Goal: Information Seeking & Learning: Learn about a topic

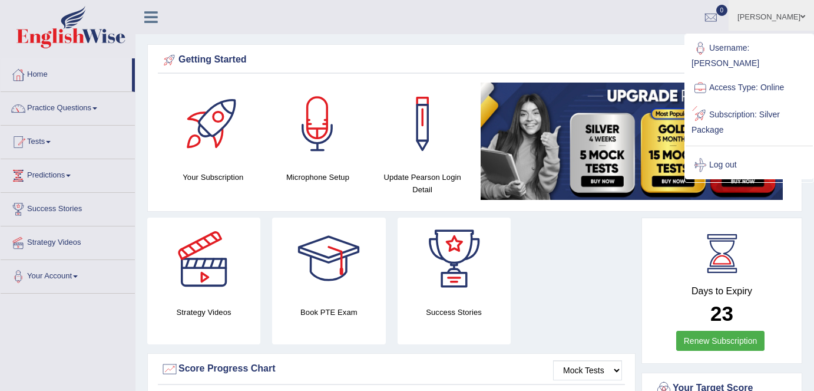
click at [727, 151] on link "Log out" at bounding box center [749, 164] width 127 height 27
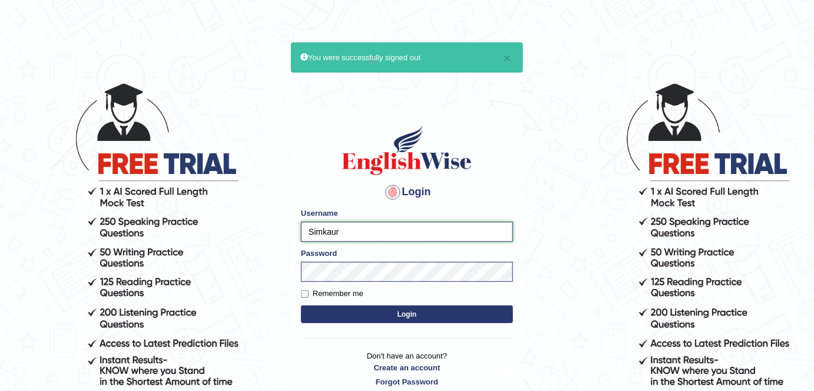
drag, startPoint x: 352, startPoint y: 227, endPoint x: 233, endPoint y: 226, distance: 119.6
click at [233, 226] on body "× You were successfully signed out Login Please fix the following errors: Usern…" at bounding box center [407, 236] width 814 height 391
type input "shail123"
click at [352, 288] on label "Remember me" at bounding box center [332, 294] width 62 height 12
click at [309, 290] on input "Remember me" at bounding box center [305, 294] width 8 height 8
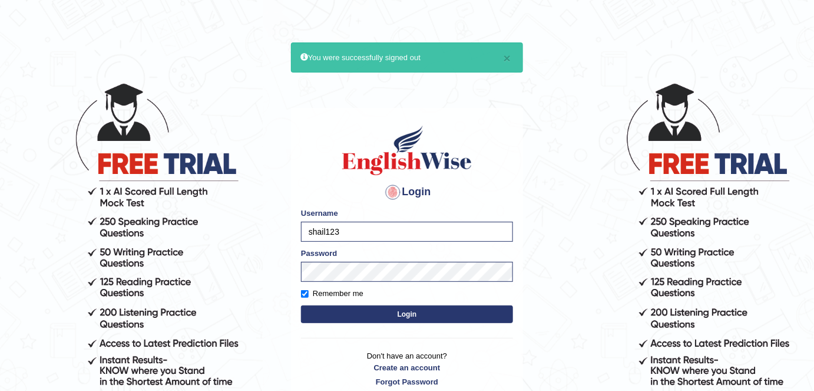
click at [353, 292] on label "Remember me" at bounding box center [332, 294] width 62 height 12
click at [309, 292] on input "Remember me" at bounding box center [305, 294] width 8 height 8
click at [353, 292] on label "Remember me" at bounding box center [332, 294] width 62 height 12
click at [309, 292] on input "Remember me" at bounding box center [305, 294] width 8 height 8
checkbox input "true"
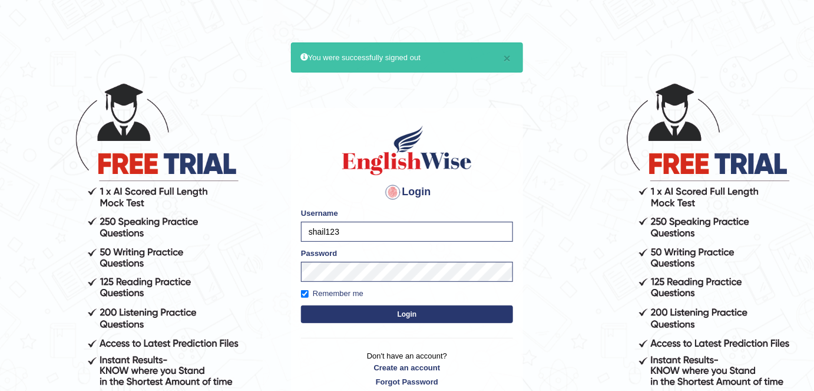
click at [390, 310] on button "Login" at bounding box center [407, 314] width 212 height 18
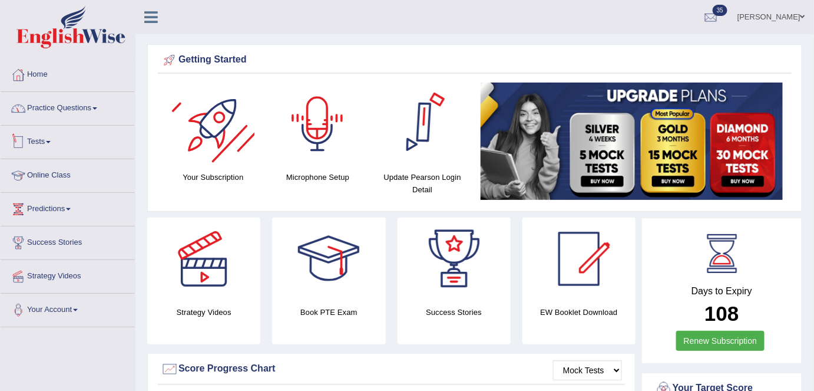
drag, startPoint x: 97, startPoint y: 115, endPoint x: 107, endPoint y: 161, distance: 47.0
click at [97, 115] on link "Practice Questions" at bounding box center [68, 106] width 134 height 29
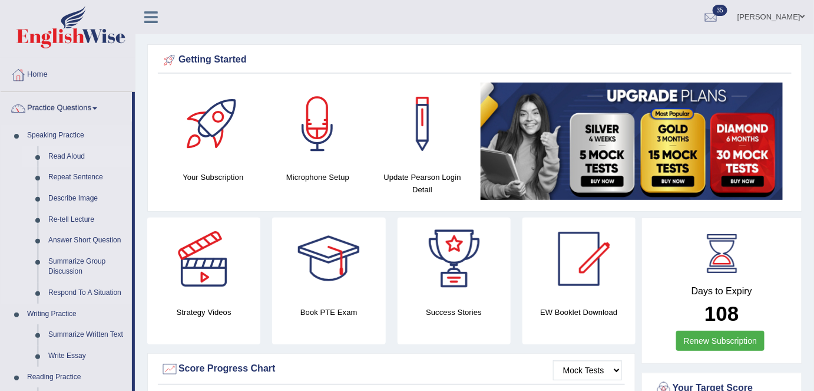
click at [60, 152] on link "Read Aloud" at bounding box center [87, 156] width 89 height 21
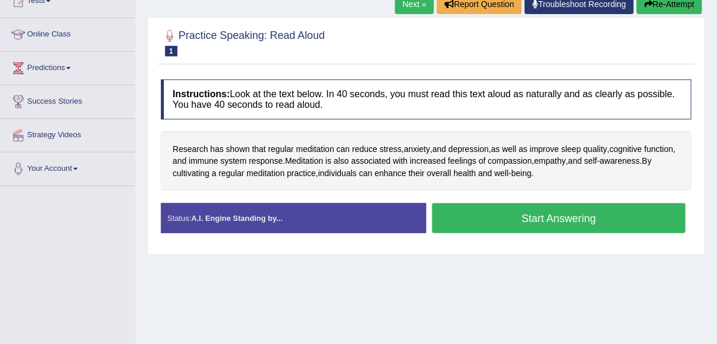
scroll to position [137, 0]
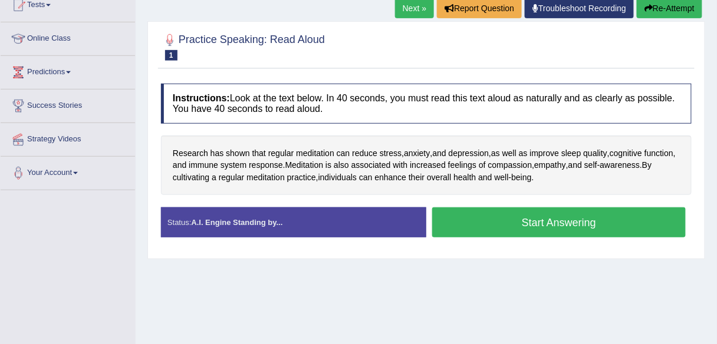
click at [407, 3] on link "Next »" at bounding box center [414, 8] width 39 height 20
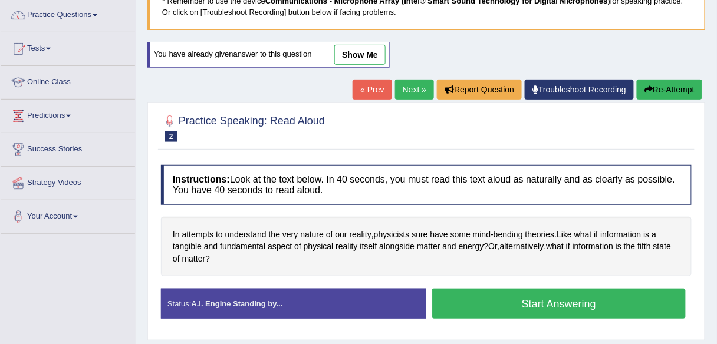
scroll to position [47, 0]
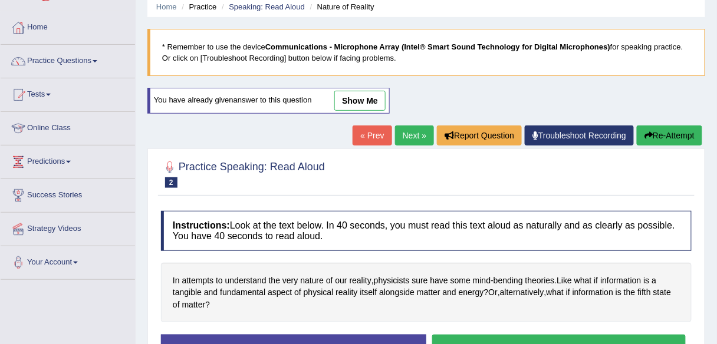
click at [407, 136] on link "Next »" at bounding box center [414, 136] width 39 height 20
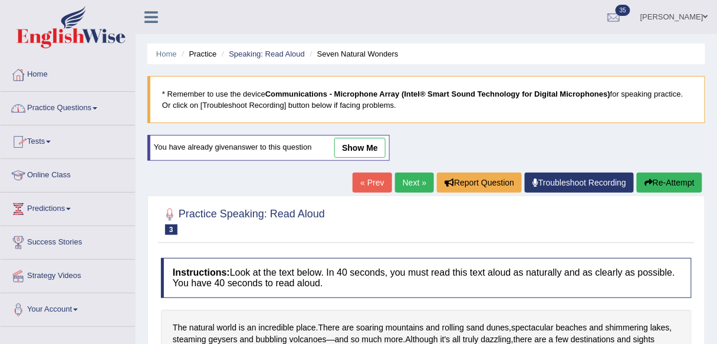
drag, startPoint x: 51, startPoint y: 113, endPoint x: 61, endPoint y: 129, distance: 18.8
click at [51, 113] on link "Practice Questions" at bounding box center [68, 106] width 134 height 29
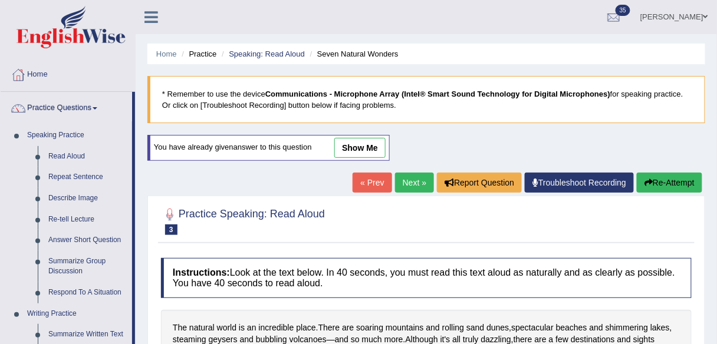
drag, startPoint x: 89, startPoint y: 180, endPoint x: 179, endPoint y: 185, distance: 90.3
click at [89, 179] on link "Repeat Sentence" at bounding box center [87, 177] width 89 height 21
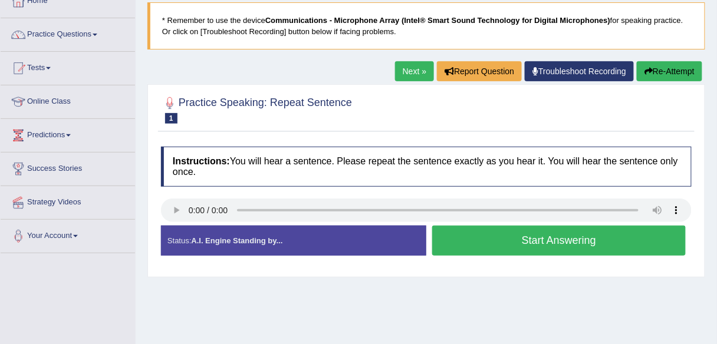
scroll to position [141, 0]
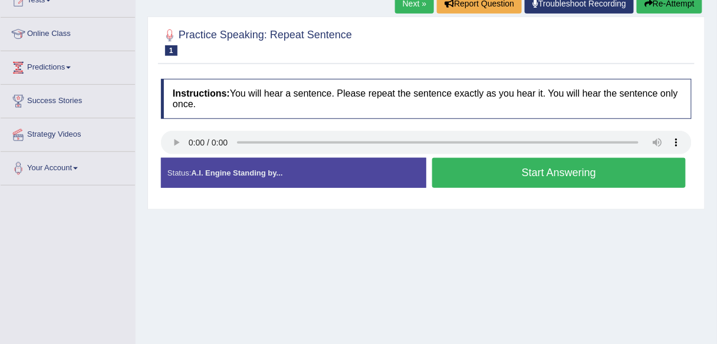
click at [447, 14] on div "Next » Report Question Troubleshoot Recording Re-Attempt" at bounding box center [550, 5] width 310 height 23
click at [371, 92] on h4 "Instructions: You will hear a sentence. Please repeat the sentence exactly as y…" at bounding box center [426, 98] width 530 height 39
click at [480, 184] on button "Start Answering" at bounding box center [558, 173] width 253 height 30
click at [0, 0] on button "Stop Recording" at bounding box center [0, 0] width 0 height 0
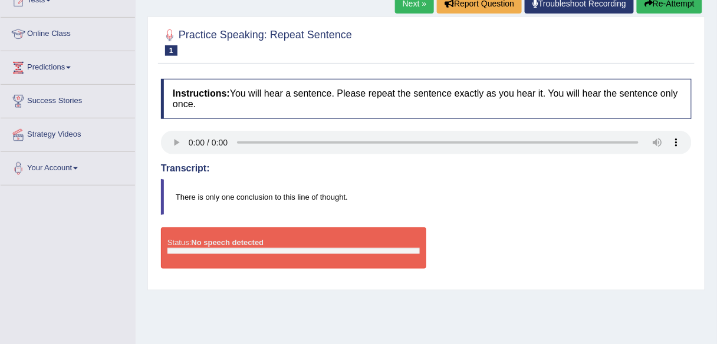
click at [408, 7] on link "Next »" at bounding box center [414, 4] width 39 height 20
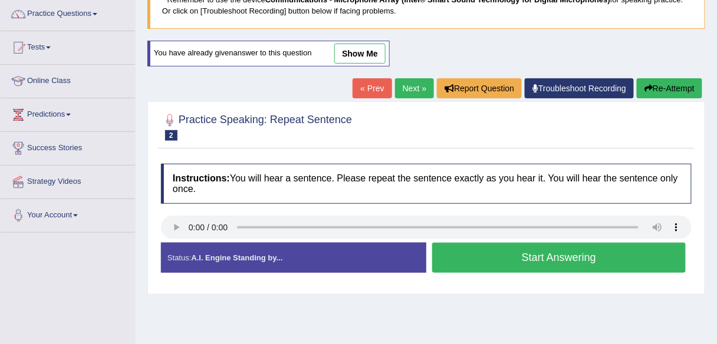
click at [359, 155] on div "Practice Speaking: Repeat Sentence 2 1191 RS Instructions: You will hear a sent…" at bounding box center [425, 197] width 557 height 193
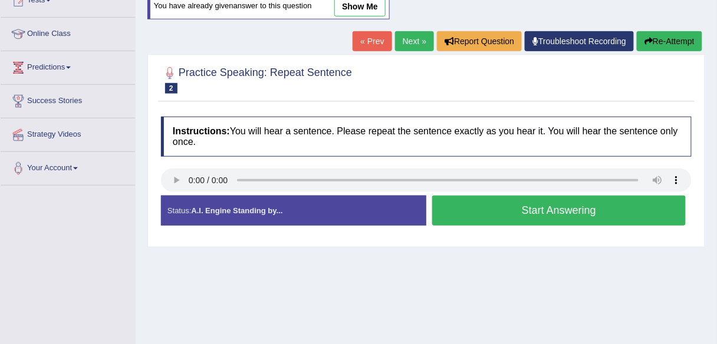
click at [442, 206] on button "Start Answering" at bounding box center [558, 211] width 253 height 30
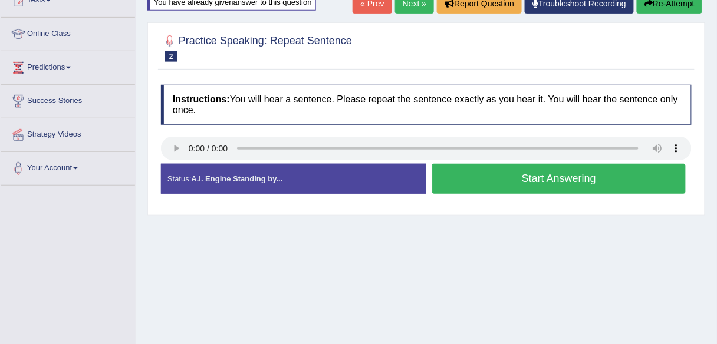
click at [0, 0] on button "Stop Recording" at bounding box center [0, 0] width 0 height 0
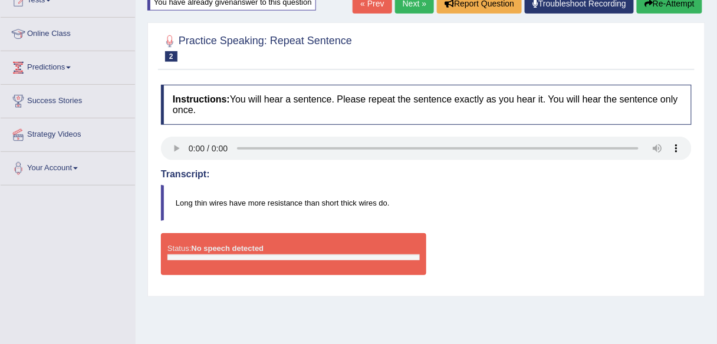
click at [404, 9] on link "Next »" at bounding box center [414, 4] width 39 height 20
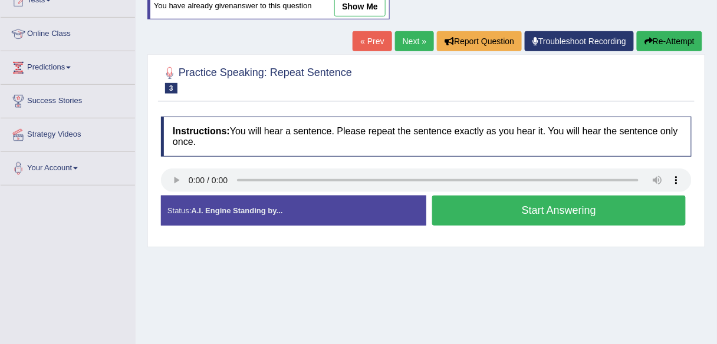
click at [415, 47] on link "Next »" at bounding box center [414, 41] width 39 height 20
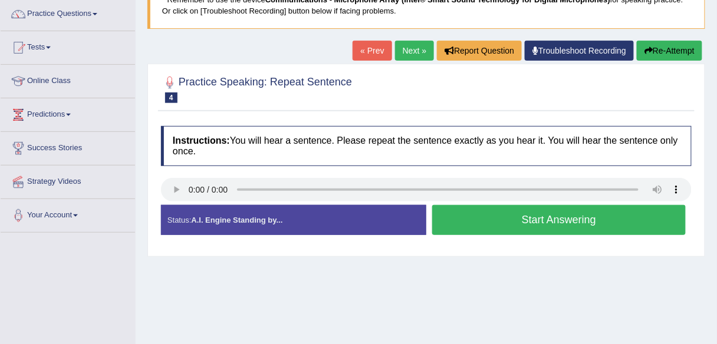
scroll to position [94, 0]
click at [275, 127] on h4 "Instructions: You will hear a sentence. Please repeat the sentence exactly as y…" at bounding box center [426, 145] width 530 height 39
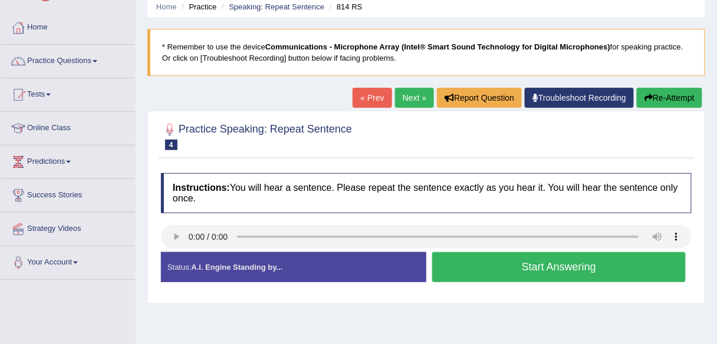
scroll to position [0, 0]
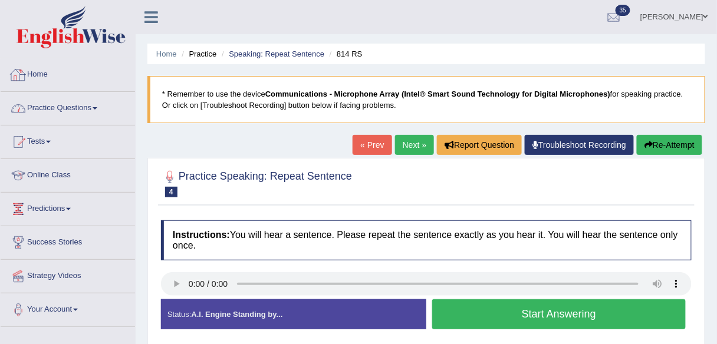
click at [104, 104] on link "Practice Questions" at bounding box center [68, 106] width 134 height 29
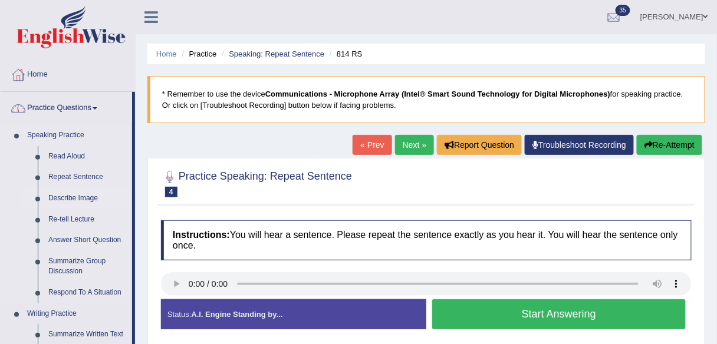
click at [92, 205] on link "Describe Image" at bounding box center [87, 198] width 89 height 21
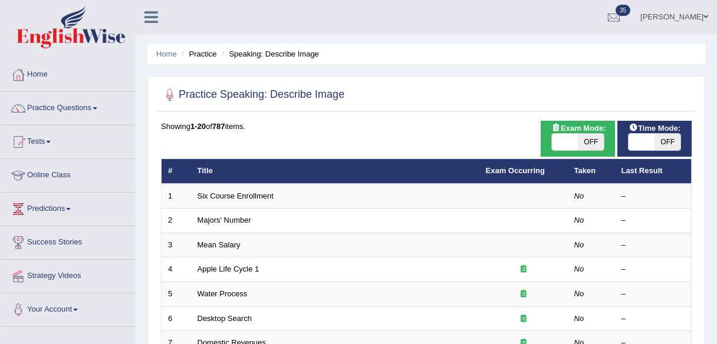
drag, startPoint x: 0, startPoint y: 0, endPoint x: 500, endPoint y: 146, distance: 521.2
click at [593, 144] on span "OFF" at bounding box center [591, 142] width 26 height 17
checkbox input "true"
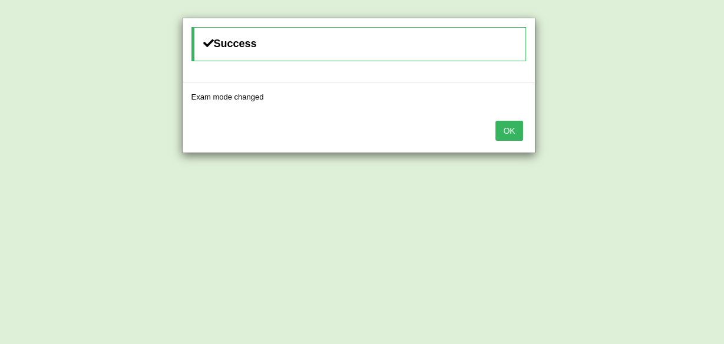
click at [501, 134] on button "OK" at bounding box center [509, 131] width 27 height 20
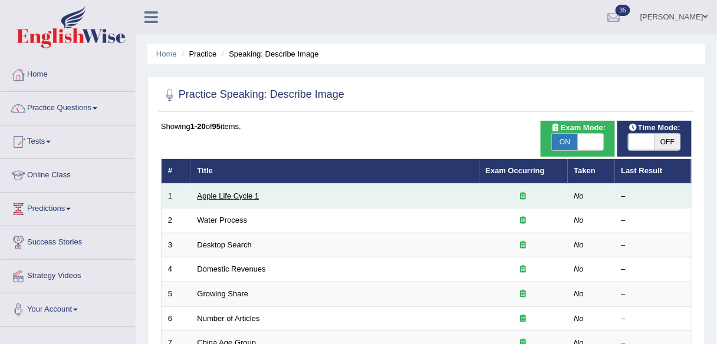
click at [240, 197] on link "Apple Life Cycle 1" at bounding box center [228, 196] width 62 height 9
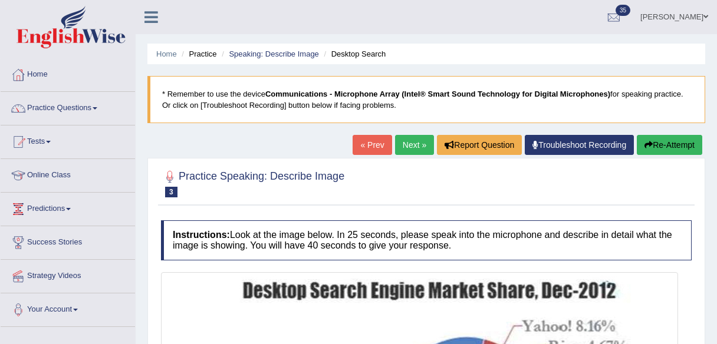
click at [417, 146] on div "Home Practice Speaking: Describe Image Desktop Search * Remember to use the dev…" at bounding box center [426, 294] width 581 height 589
click at [407, 147] on link "Next »" at bounding box center [414, 145] width 39 height 20
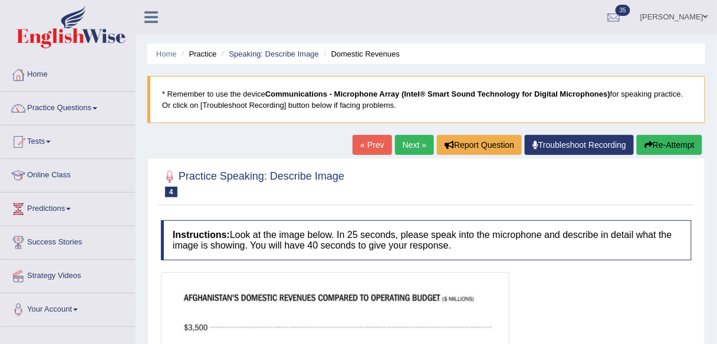
click at [407, 147] on link "Next »" at bounding box center [414, 145] width 39 height 20
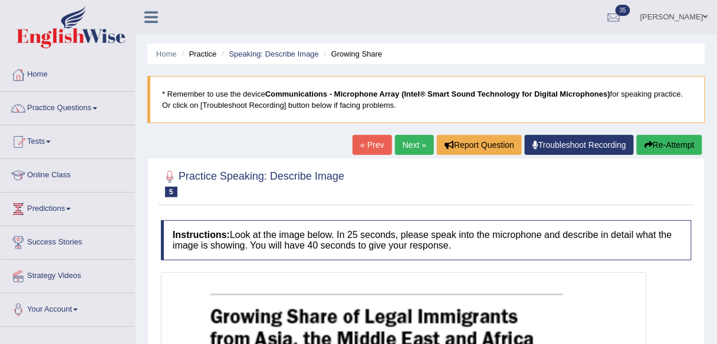
click at [407, 150] on link "Next »" at bounding box center [414, 145] width 39 height 20
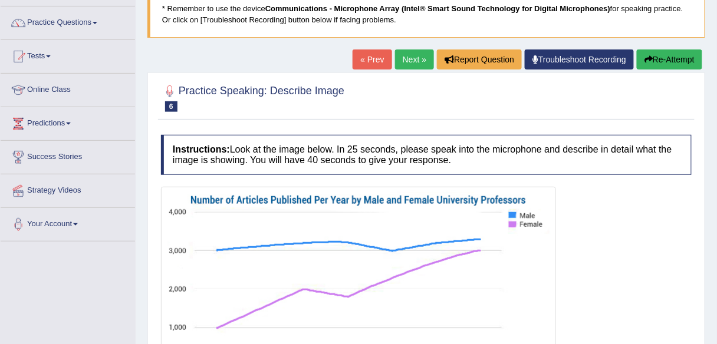
scroll to position [94, 0]
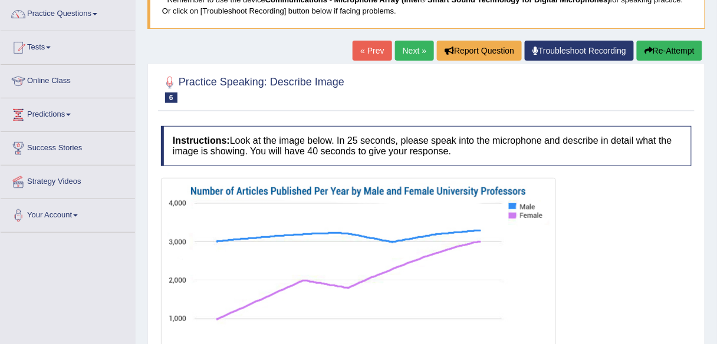
click at [371, 47] on link "« Prev" at bounding box center [371, 51] width 39 height 20
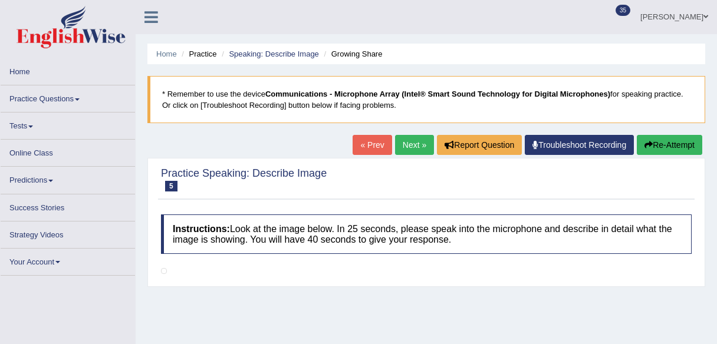
click at [377, 135] on link "« Prev" at bounding box center [371, 145] width 39 height 20
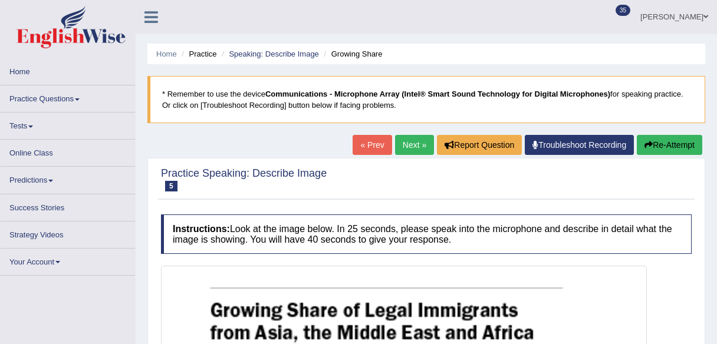
scroll to position [47, 0]
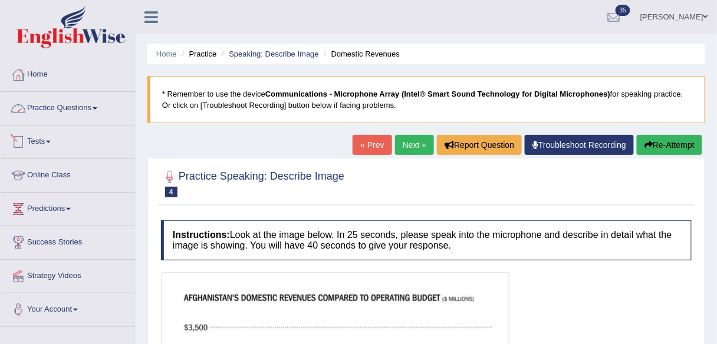
drag, startPoint x: 52, startPoint y: 108, endPoint x: 68, endPoint y: 126, distance: 23.3
click at [52, 108] on link "Practice Questions" at bounding box center [68, 106] width 134 height 29
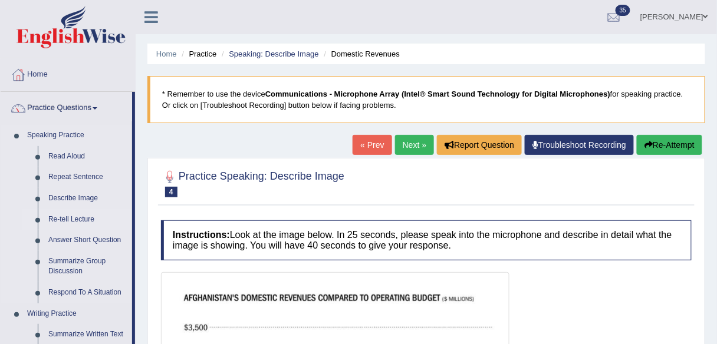
click at [86, 218] on link "Re-tell Lecture" at bounding box center [87, 219] width 89 height 21
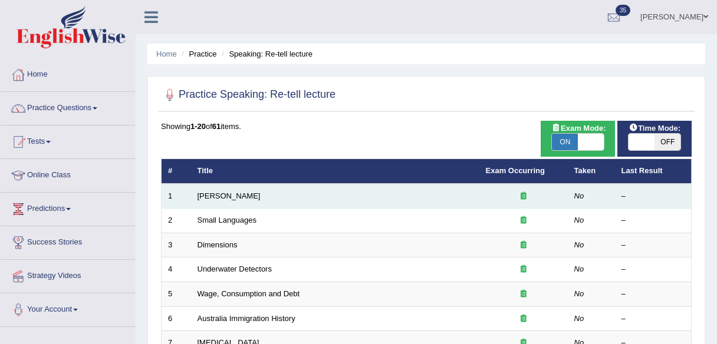
drag, startPoint x: 0, startPoint y: 0, endPoint x: 501, endPoint y: 201, distance: 539.7
click at [210, 196] on link "Amory Lovins" at bounding box center [228, 196] width 63 height 9
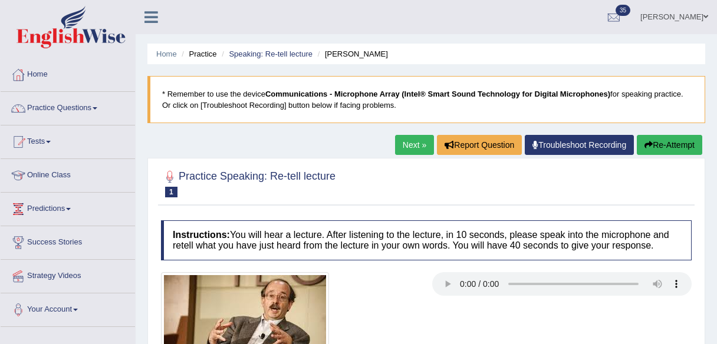
drag, startPoint x: 0, startPoint y: 0, endPoint x: 410, endPoint y: 233, distance: 471.4
click at [409, 146] on link "Next »" at bounding box center [414, 145] width 39 height 20
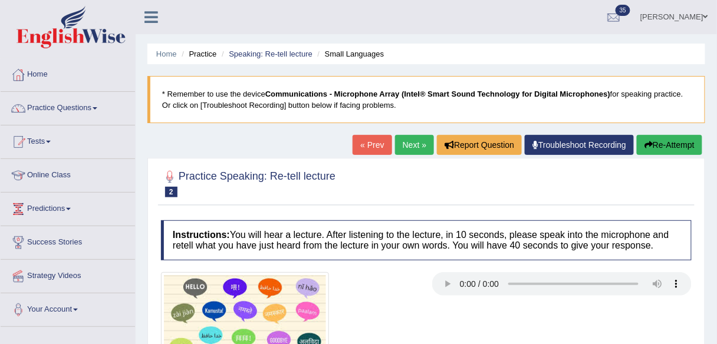
click at [410, 150] on link "Next »" at bounding box center [414, 145] width 39 height 20
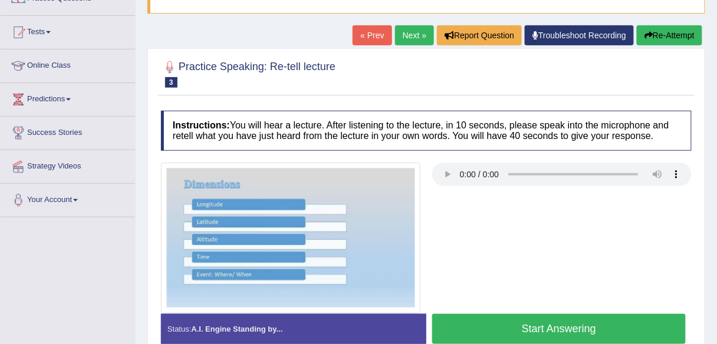
scroll to position [189, 0]
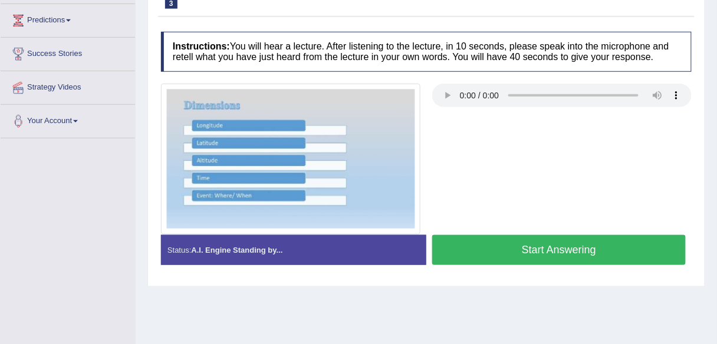
click at [450, 54] on h4 "Instructions: You will hear a lecture. After listening to the lecture, in 10 se…" at bounding box center [426, 51] width 530 height 39
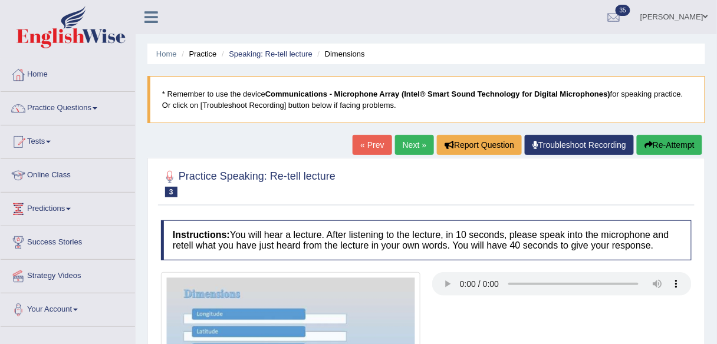
scroll to position [0, 0]
drag, startPoint x: 85, startPoint y: 110, endPoint x: 65, endPoint y: 283, distance: 174.4
click at [85, 110] on link "Practice Questions" at bounding box center [68, 106] width 134 height 29
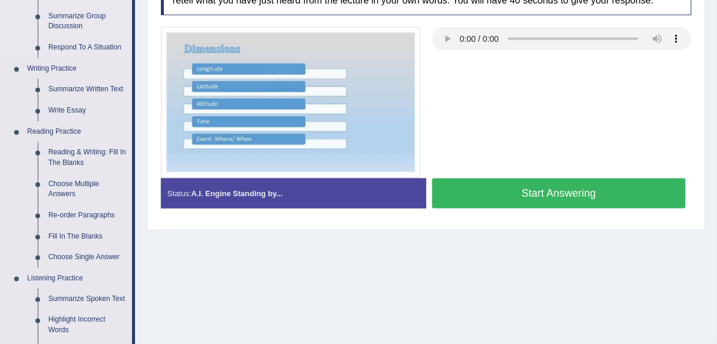
scroll to position [283, 0]
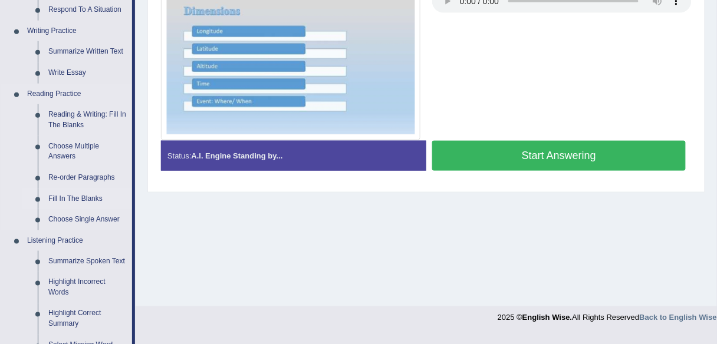
click at [75, 200] on link "Fill In The Blanks" at bounding box center [87, 199] width 89 height 21
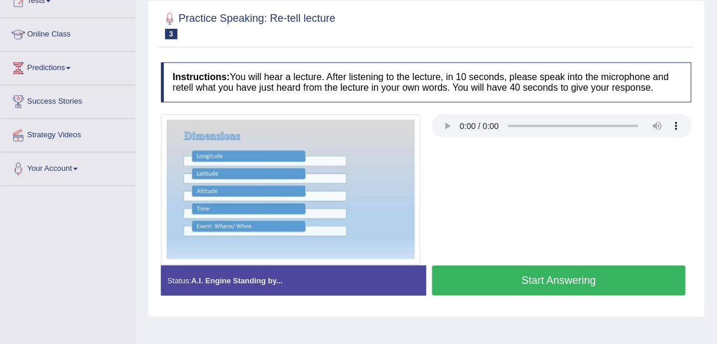
scroll to position [181, 0]
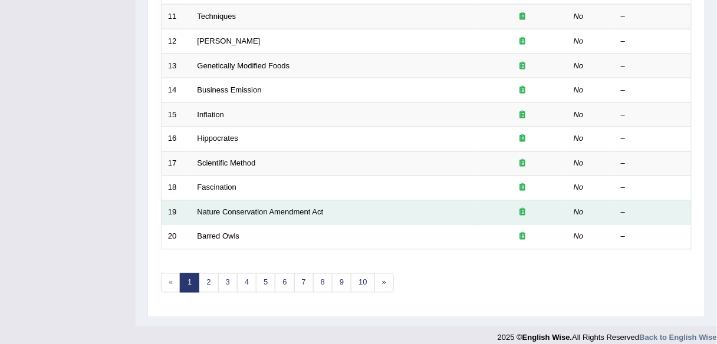
scroll to position [424, 0]
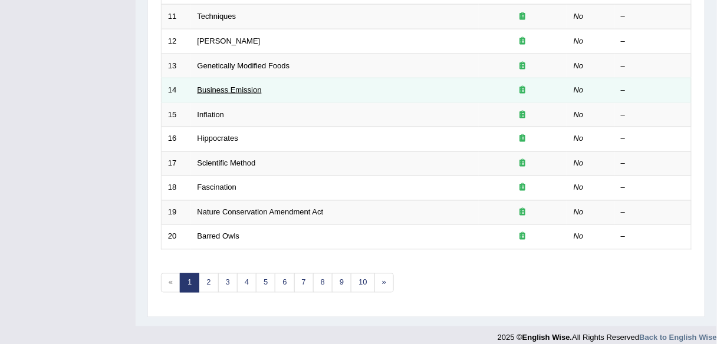
click at [237, 88] on link "Business Emission" at bounding box center [229, 89] width 64 height 9
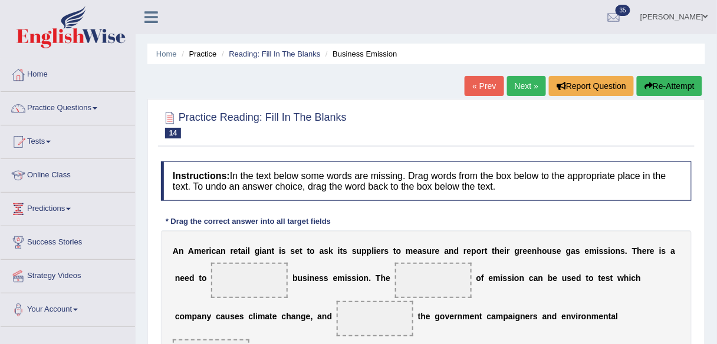
click at [526, 87] on link "Next »" at bounding box center [526, 86] width 39 height 20
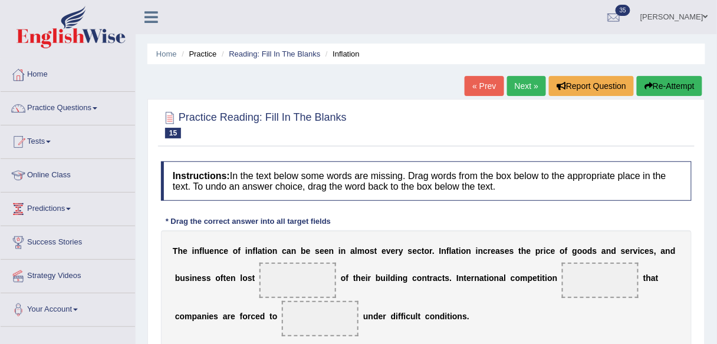
click at [518, 83] on link "Next »" at bounding box center [526, 86] width 39 height 20
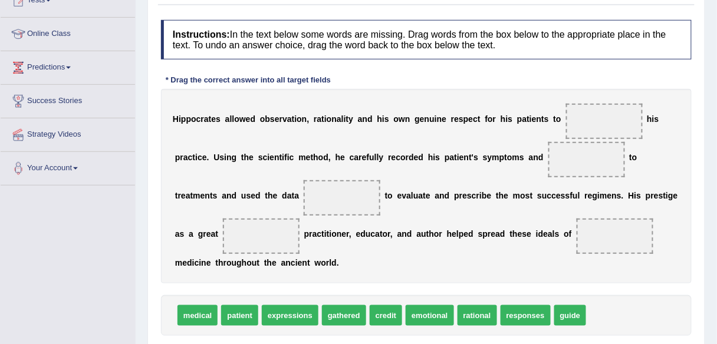
scroll to position [189, 0]
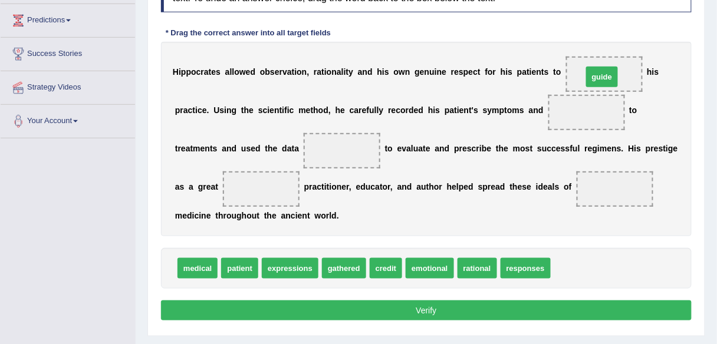
drag, startPoint x: 576, startPoint y: 267, endPoint x: 608, endPoint y: 75, distance: 194.1
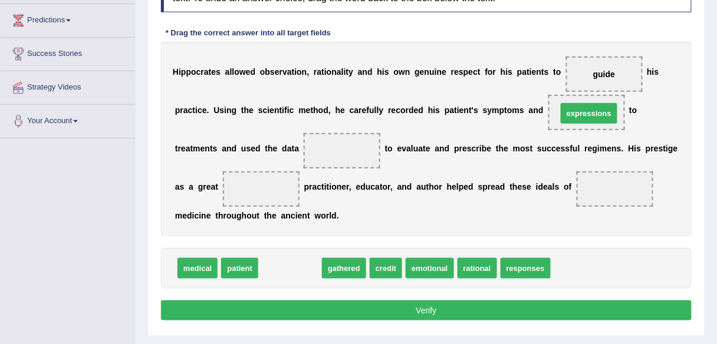
drag, startPoint x: 291, startPoint y: 269, endPoint x: 590, endPoint y: 114, distance: 336.6
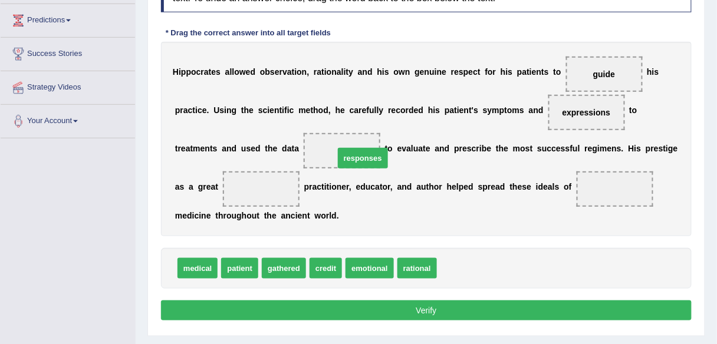
drag, startPoint x: 451, startPoint y: 261, endPoint x: 349, endPoint y: 151, distance: 150.1
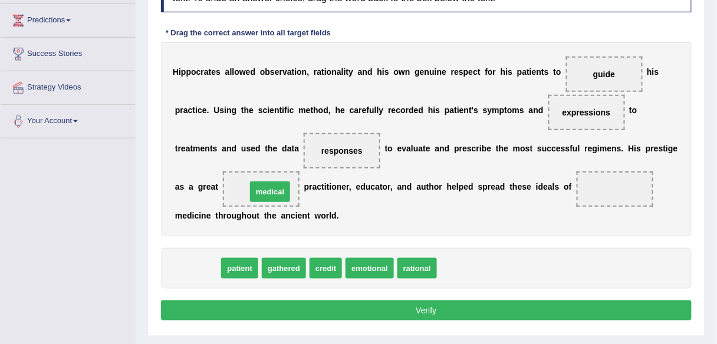
drag, startPoint x: 190, startPoint y: 263, endPoint x: 265, endPoint y: 186, distance: 107.5
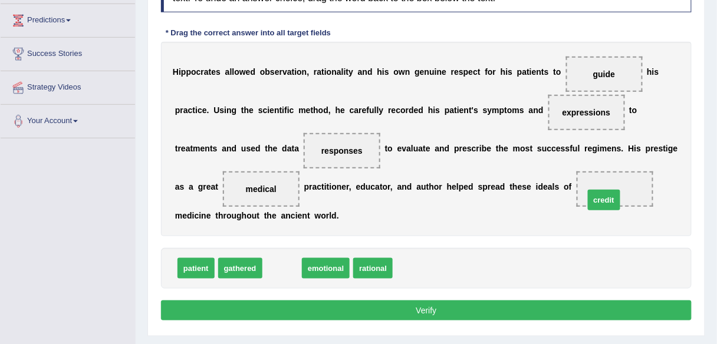
drag, startPoint x: 291, startPoint y: 257, endPoint x: 606, endPoint y: 193, distance: 321.6
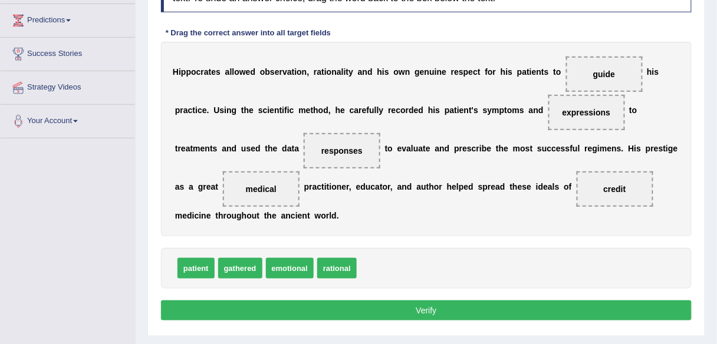
click at [429, 311] on button "Verify" at bounding box center [426, 311] width 530 height 20
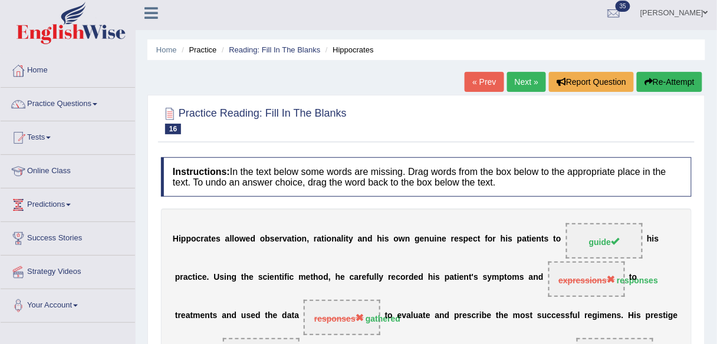
scroll to position [0, 0]
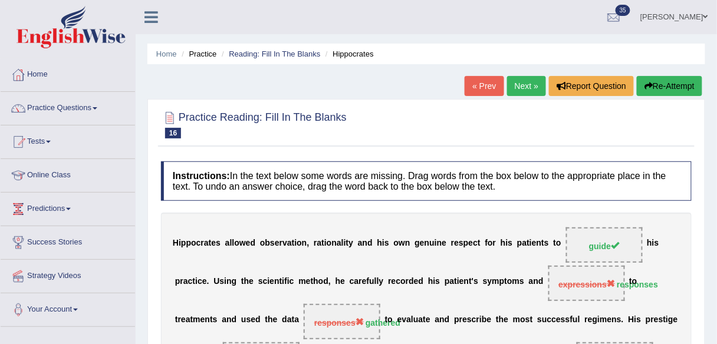
click at [507, 89] on link "Next »" at bounding box center [526, 86] width 39 height 20
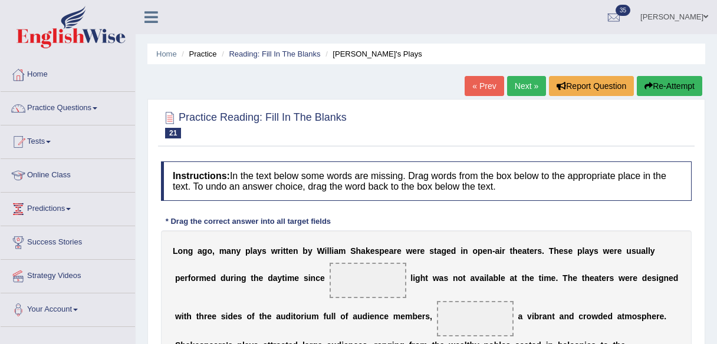
scroll to position [47, 0]
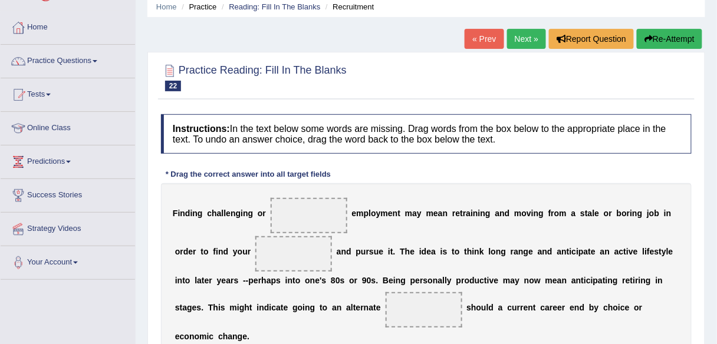
scroll to position [47, 0]
click at [524, 35] on link "Next »" at bounding box center [526, 39] width 39 height 20
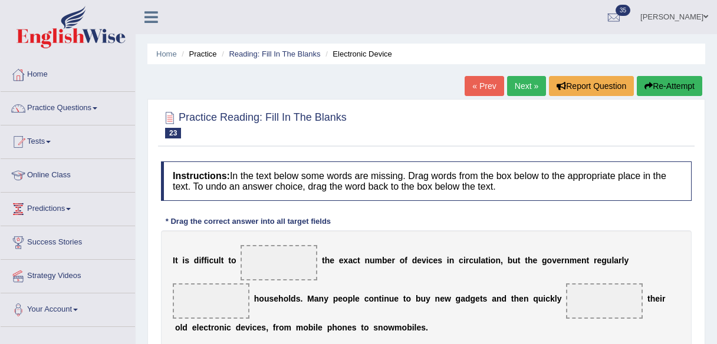
drag, startPoint x: 0, startPoint y: 0, endPoint x: 533, endPoint y: 47, distance: 534.8
click at [534, 76] on link "Next »" at bounding box center [526, 86] width 39 height 20
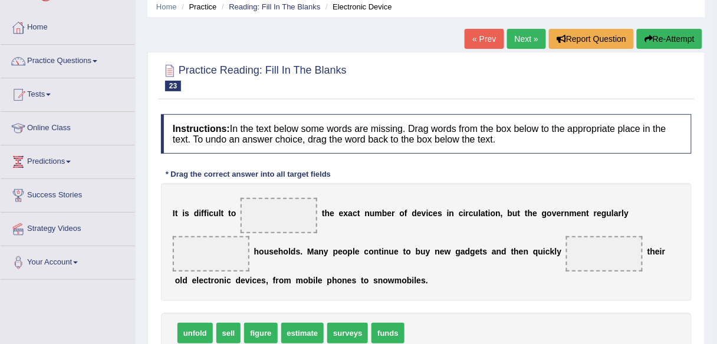
scroll to position [47, 0]
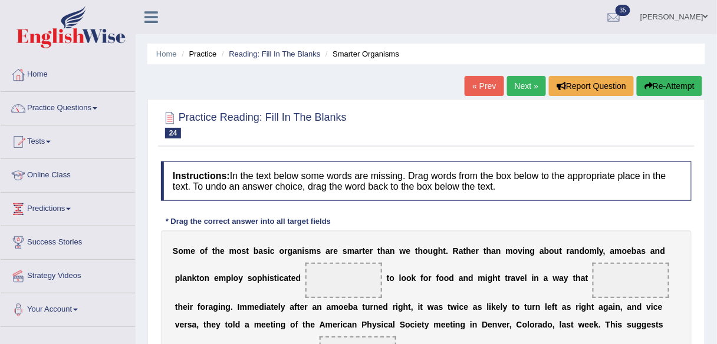
click at [517, 71] on div "Home Practice Reading: Fill In The Blanks Smarter Organisms « Prev Next » Repor…" at bounding box center [426, 294] width 581 height 589
click at [517, 88] on link "Next »" at bounding box center [526, 86] width 39 height 20
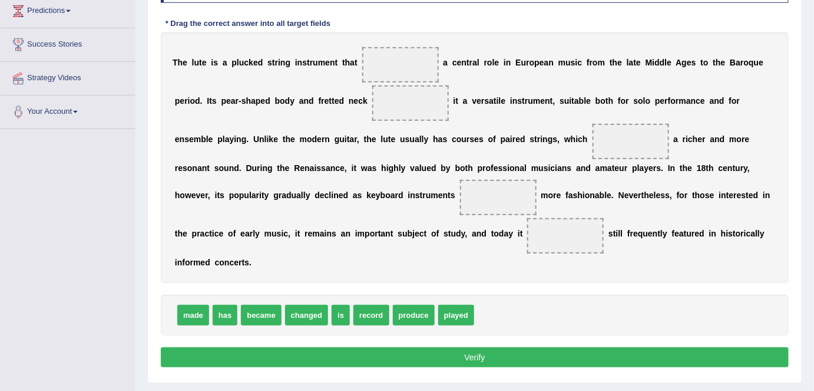
scroll to position [196, 0]
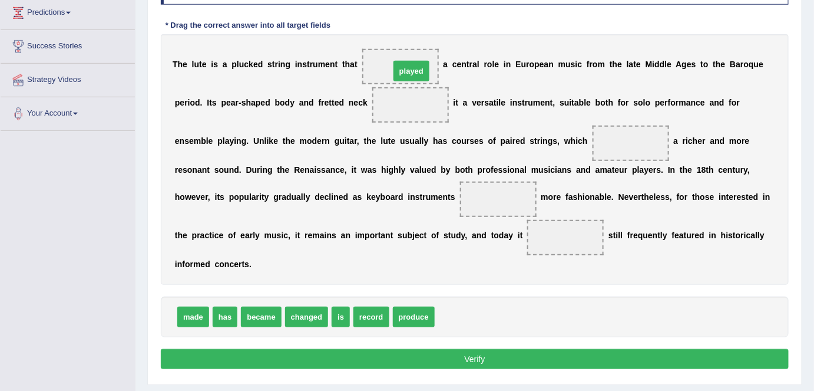
drag, startPoint x: 451, startPoint y: 319, endPoint x: 407, endPoint y: 74, distance: 249.2
drag, startPoint x: 197, startPoint y: 315, endPoint x: 425, endPoint y: 108, distance: 307.1
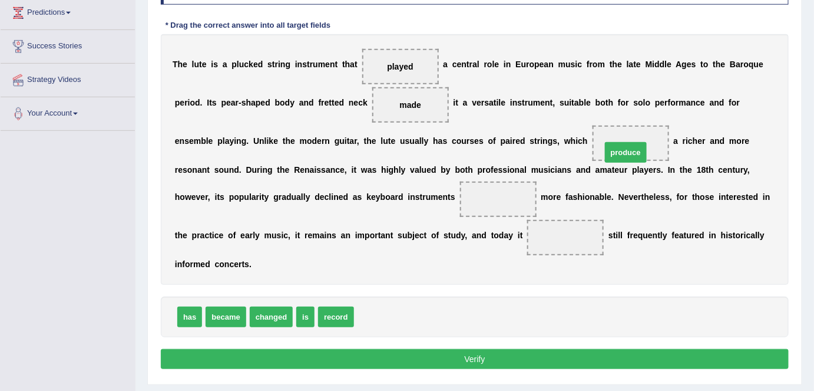
drag, startPoint x: 381, startPoint y: 316, endPoint x: 626, endPoint y: 153, distance: 294.5
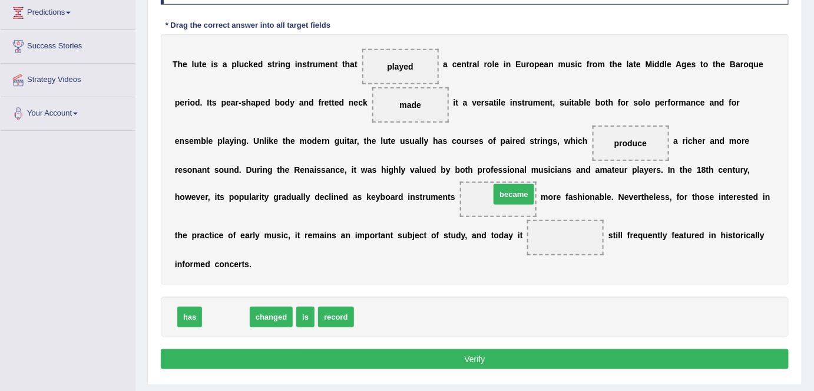
drag, startPoint x: 237, startPoint y: 318, endPoint x: 525, endPoint y: 195, distance: 313.2
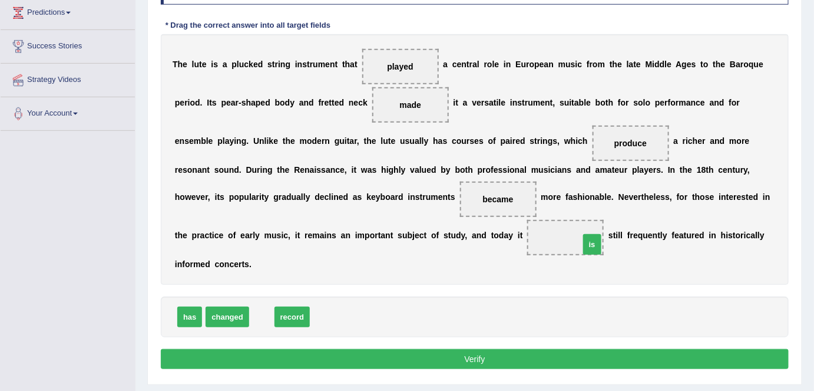
drag, startPoint x: 260, startPoint y: 318, endPoint x: 595, endPoint y: 245, distance: 343.2
click at [486, 344] on button "Verify" at bounding box center [475, 359] width 628 height 20
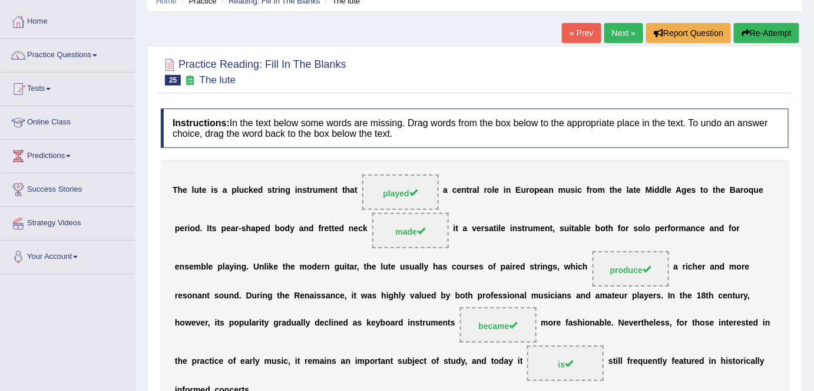
scroll to position [0, 0]
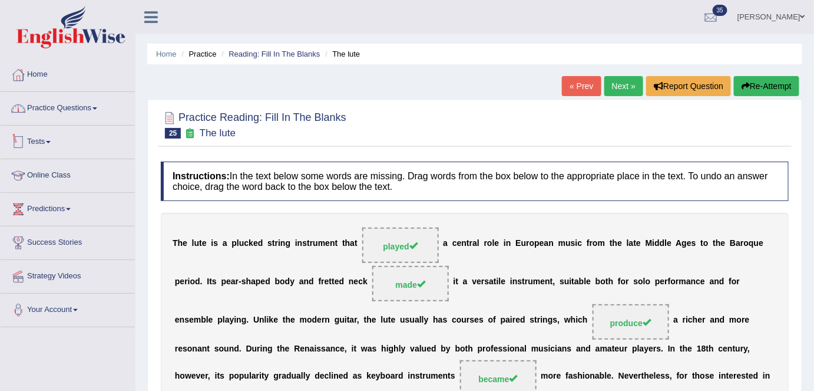
click at [108, 118] on link "Practice Questions" at bounding box center [68, 106] width 134 height 29
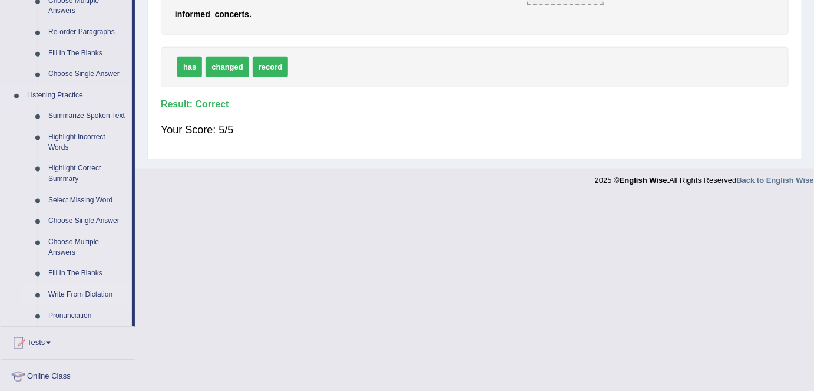
click at [111, 296] on link "Write From Dictation" at bounding box center [87, 294] width 89 height 21
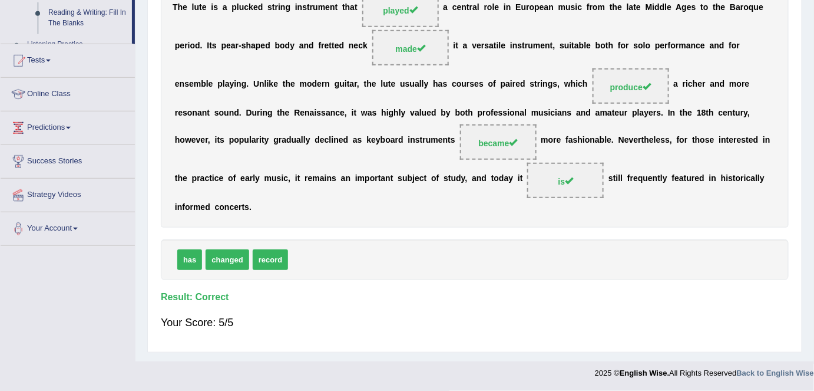
scroll to position [234, 0]
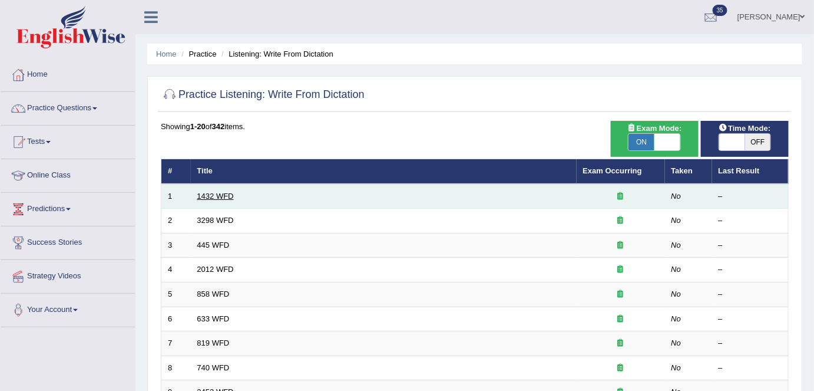
click at [225, 197] on link "1432 WFD" at bounding box center [215, 196] width 37 height 9
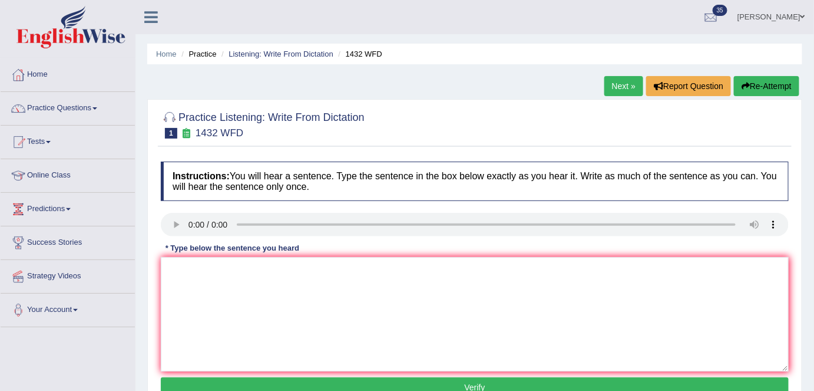
click at [374, 127] on div at bounding box center [475, 124] width 628 height 36
click at [314, 265] on textarea at bounding box center [475, 314] width 628 height 114
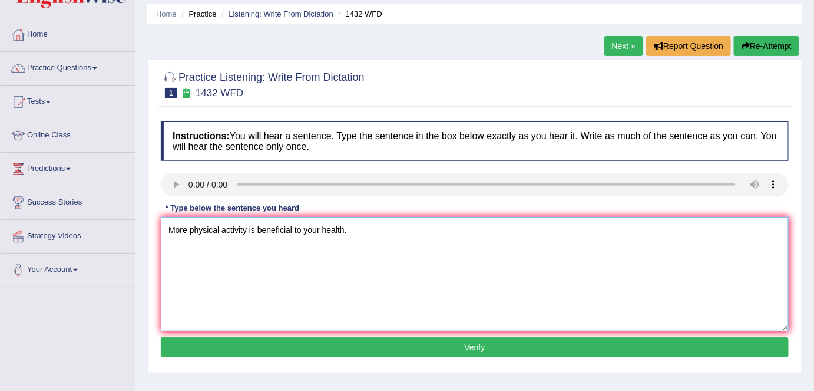
scroll to position [49, 0]
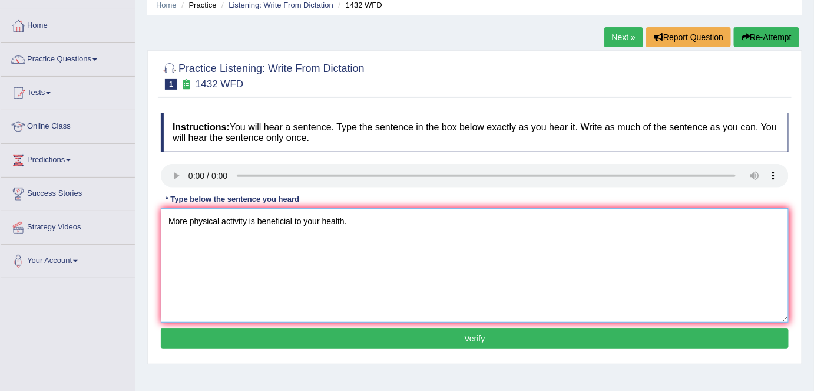
type textarea "More physical activity is beneficial to your health."
click at [363, 344] on button "Verify" at bounding box center [475, 338] width 628 height 20
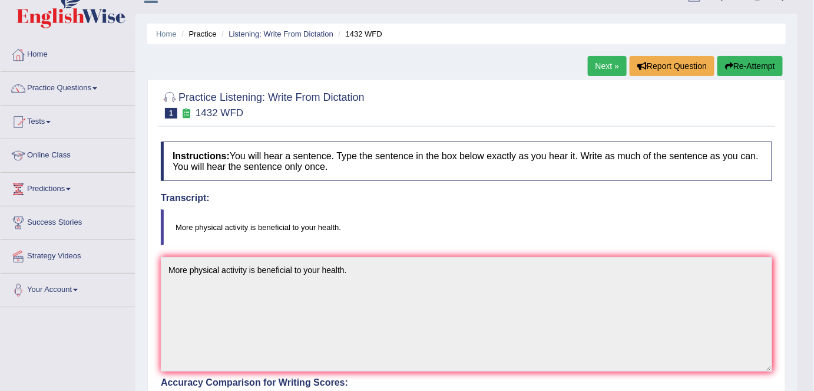
scroll to position [0, 0]
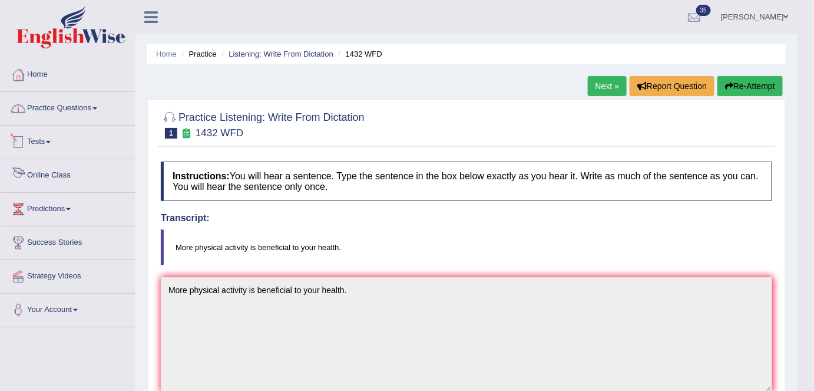
click at [89, 112] on link "Practice Questions" at bounding box center [68, 106] width 134 height 29
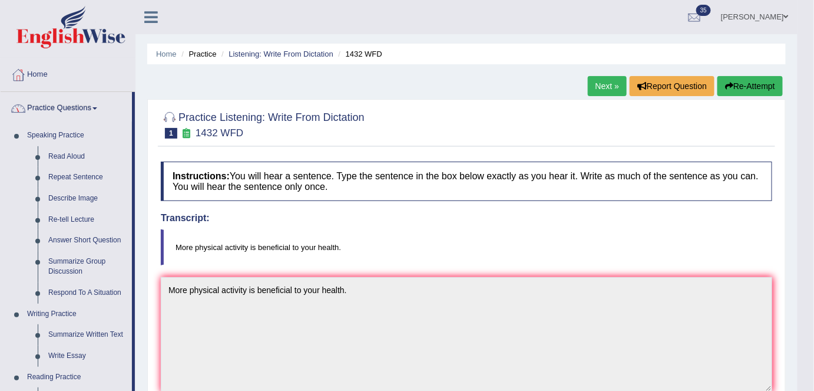
click at [45, 77] on link "Home" at bounding box center [68, 72] width 134 height 29
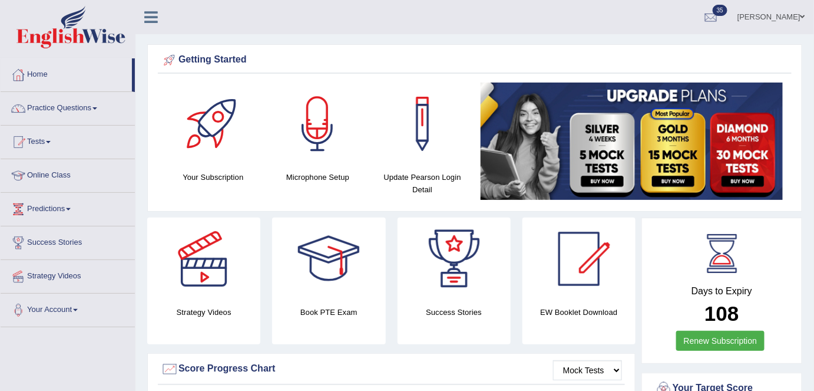
click at [440, 21] on ul "Shail wadhwa Toggle navigation Username: Shail123 Access Type: Online Subscript…" at bounding box center [576, 17] width 475 height 34
click at [105, 108] on link "Practice Questions" at bounding box center [68, 106] width 134 height 29
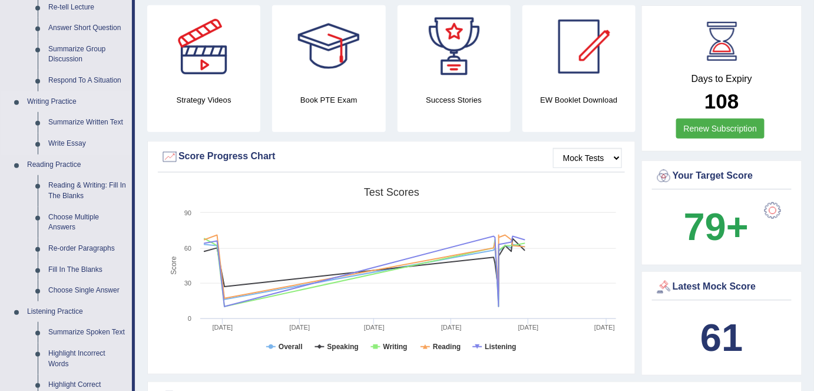
scroll to position [214, 0]
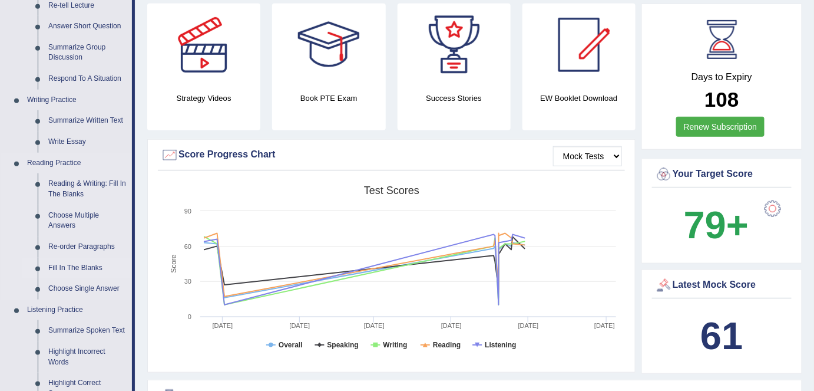
click at [79, 263] on link "Fill In The Blanks" at bounding box center [87, 268] width 89 height 21
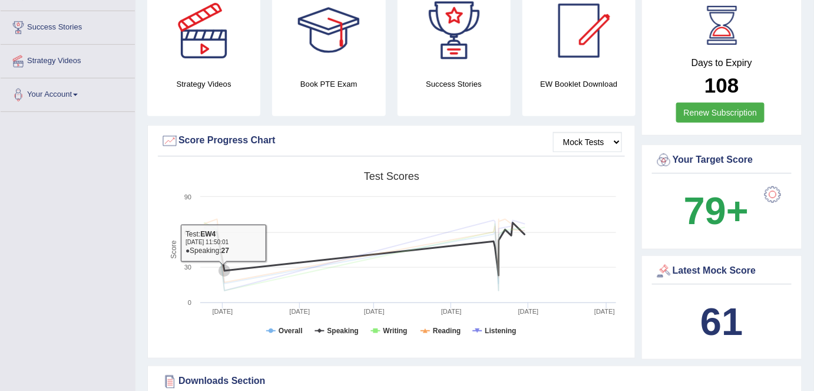
scroll to position [265, 0]
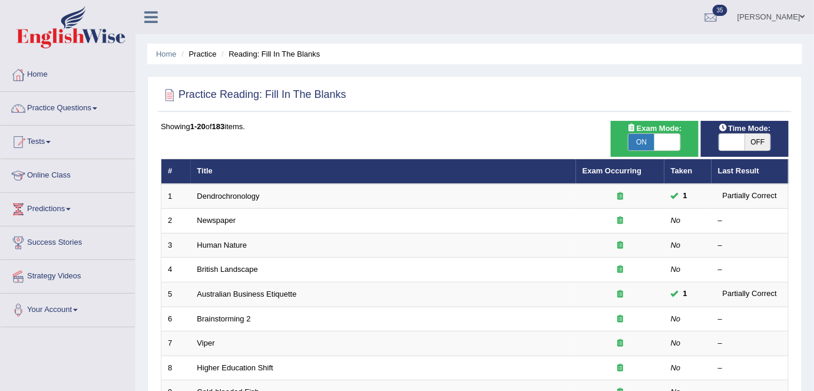
click at [668, 143] on span at bounding box center [668, 142] width 26 height 17
checkbox input "false"
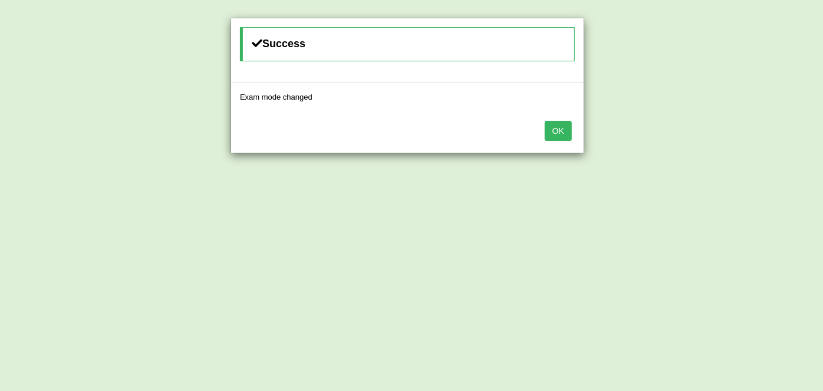
click at [555, 136] on button "OK" at bounding box center [558, 131] width 27 height 20
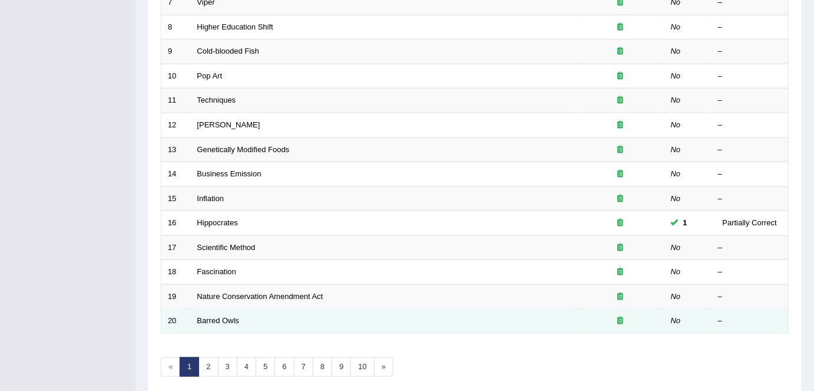
scroll to position [384, 0]
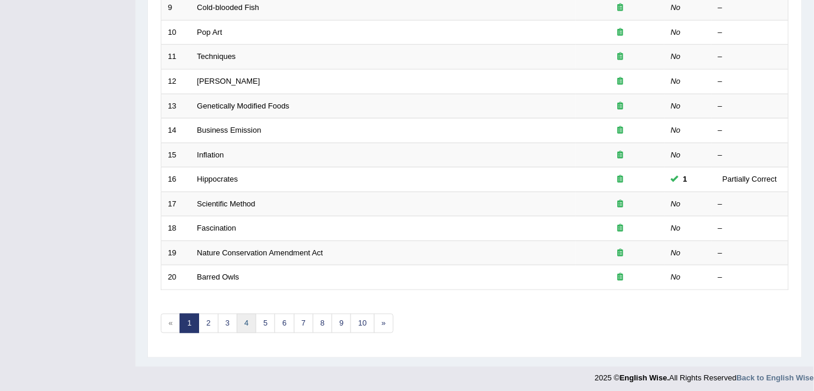
click at [251, 315] on link "4" at bounding box center [246, 323] width 19 height 19
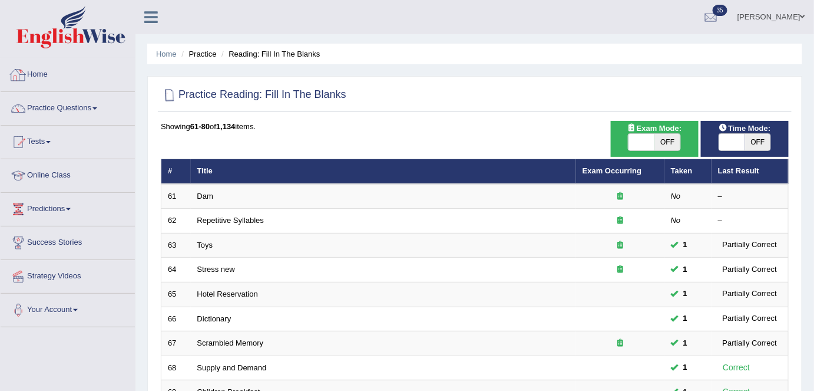
click at [80, 77] on link "Home" at bounding box center [68, 72] width 134 height 29
